Goal: Find specific page/section: Find specific page/section

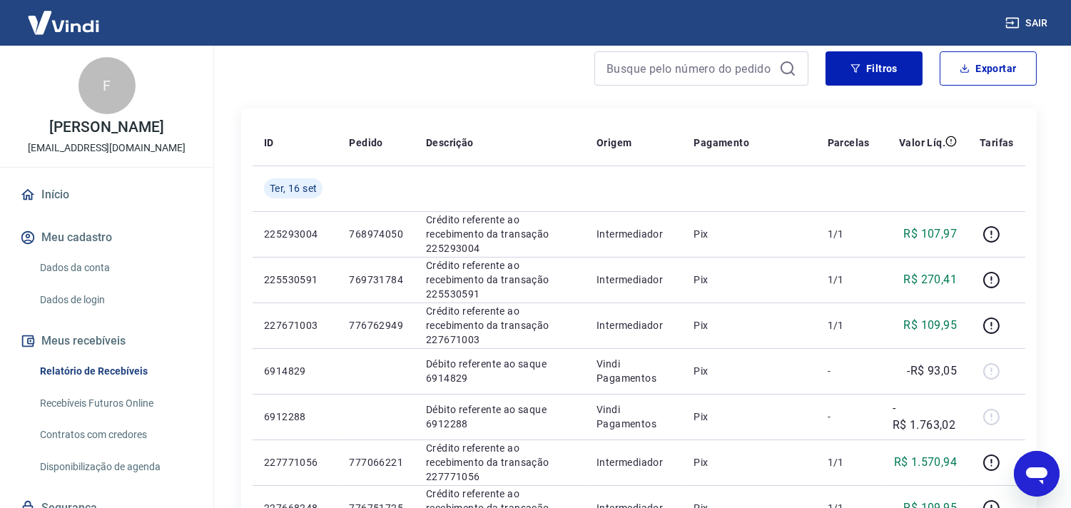
scroll to position [95, 0]
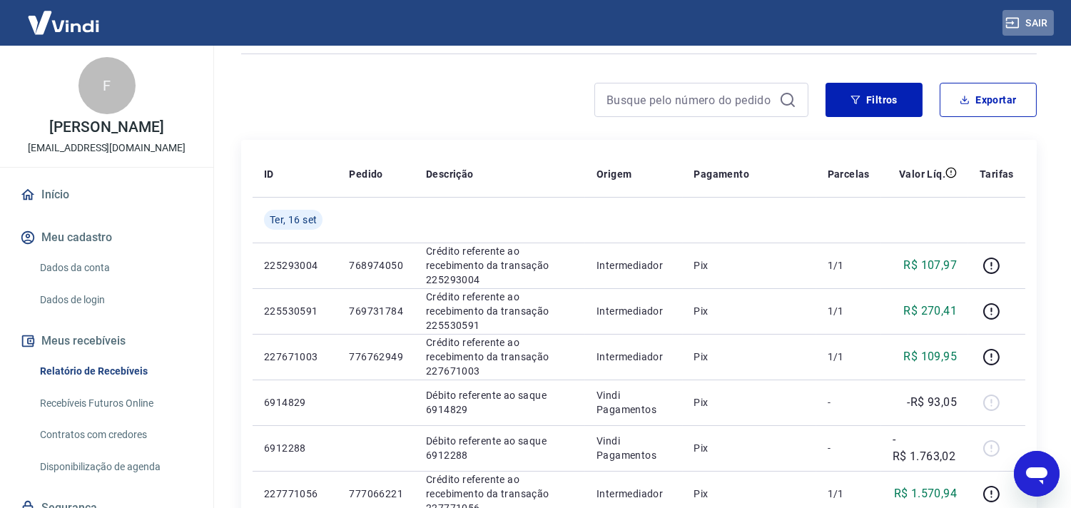
click at [1028, 24] on button "Sair" at bounding box center [1028, 23] width 51 height 26
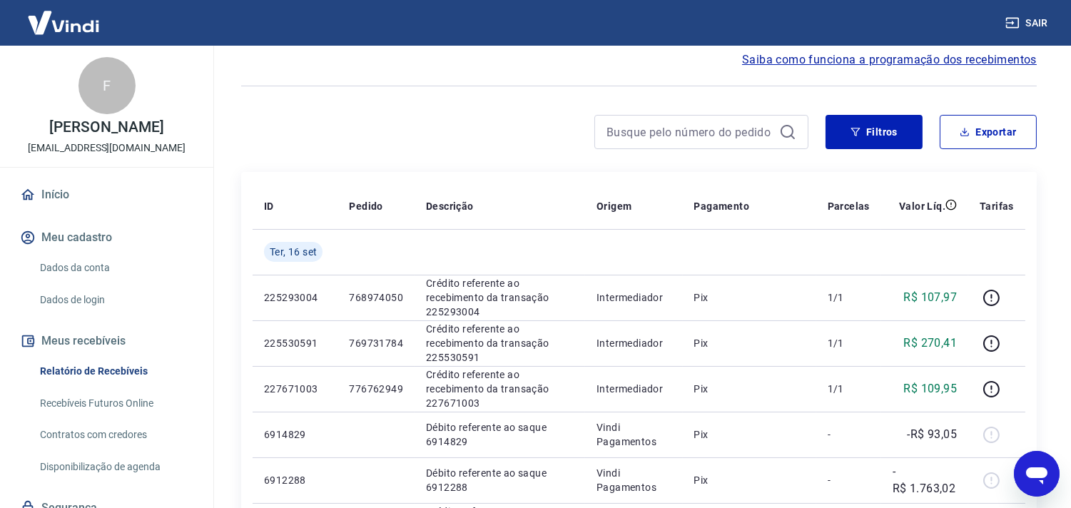
scroll to position [31, 0]
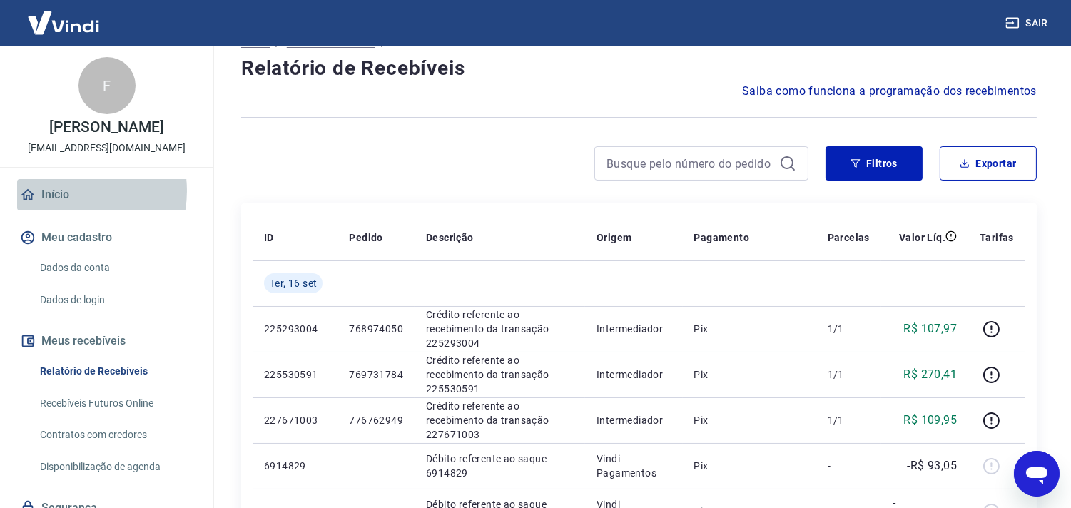
click at [66, 206] on link "Início" at bounding box center [106, 194] width 179 height 31
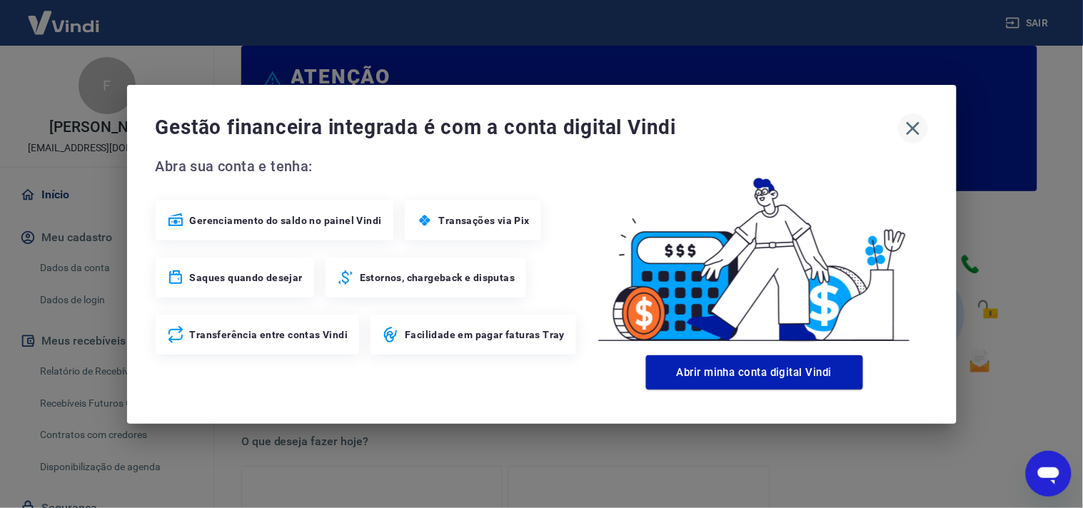
click at [906, 130] on icon "button" at bounding box center [912, 128] width 23 height 23
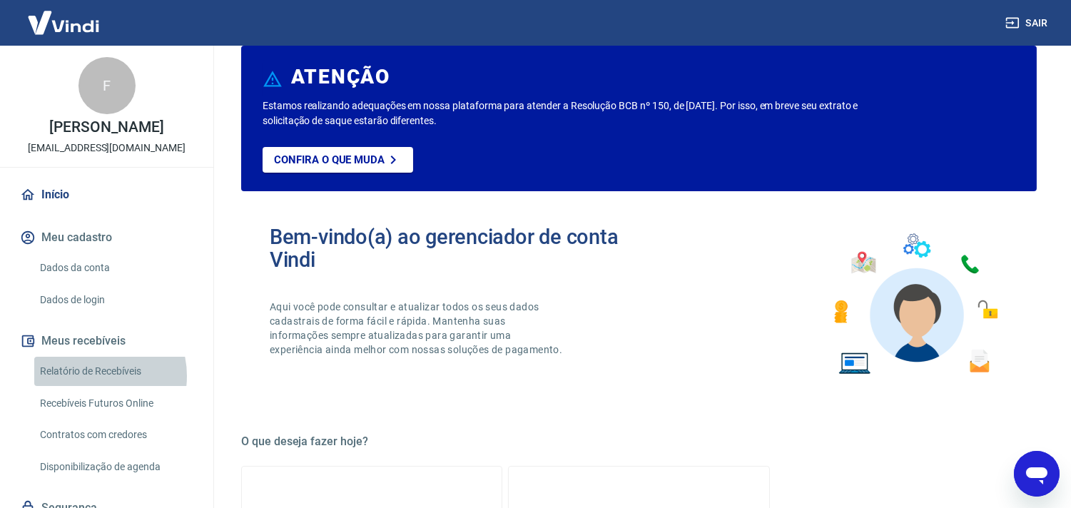
click at [91, 386] on link "Relatório de Recebíveis" at bounding box center [115, 371] width 162 height 29
